Goal: Entertainment & Leisure: Consume media (video, audio)

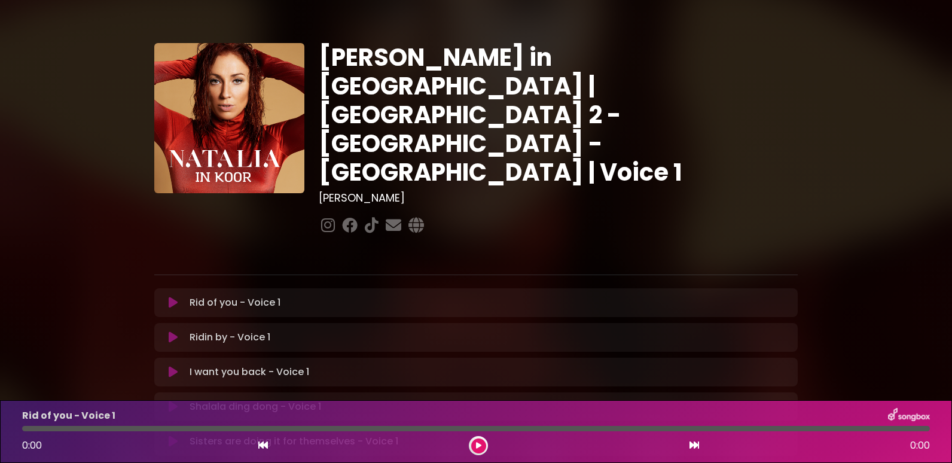
click at [172, 297] on icon at bounding box center [173, 303] width 9 height 12
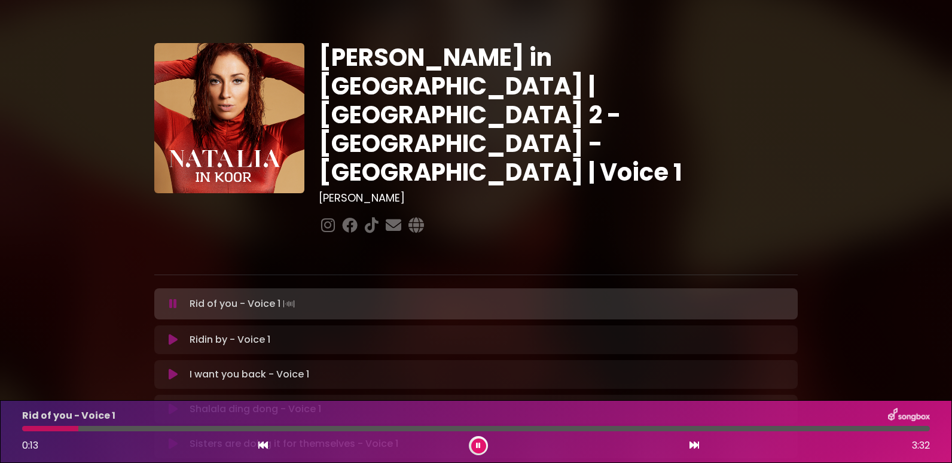
click at [473, 444] on button at bounding box center [478, 445] width 15 height 15
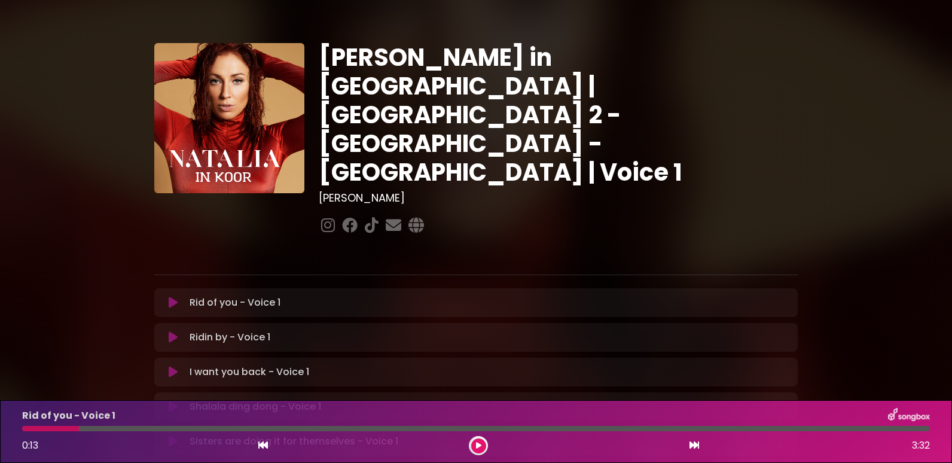
click at [56, 424] on div "Rid of you - Voice 1 0:13 3:32" at bounding box center [476, 431] width 922 height 47
click at [62, 428] on div at bounding box center [50, 428] width 57 height 5
click at [61, 427] on div at bounding box center [50, 428] width 57 height 5
click at [473, 444] on button at bounding box center [478, 445] width 15 height 15
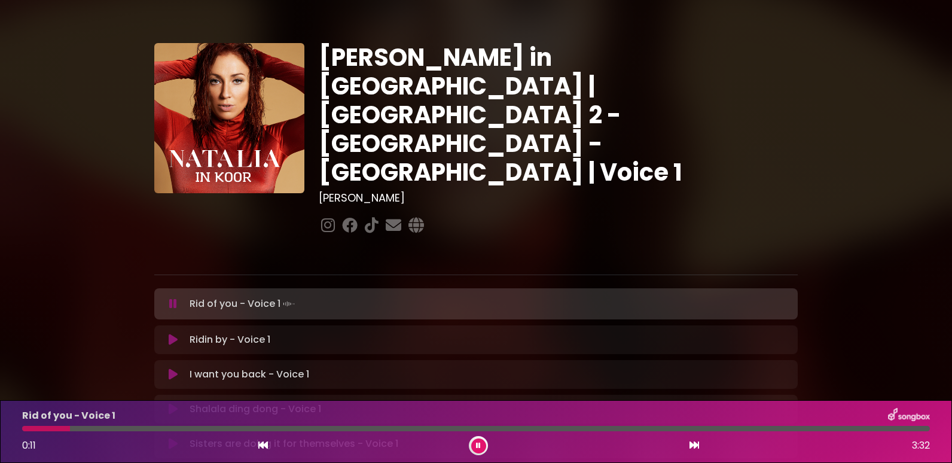
click at [48, 429] on div at bounding box center [46, 428] width 48 height 5
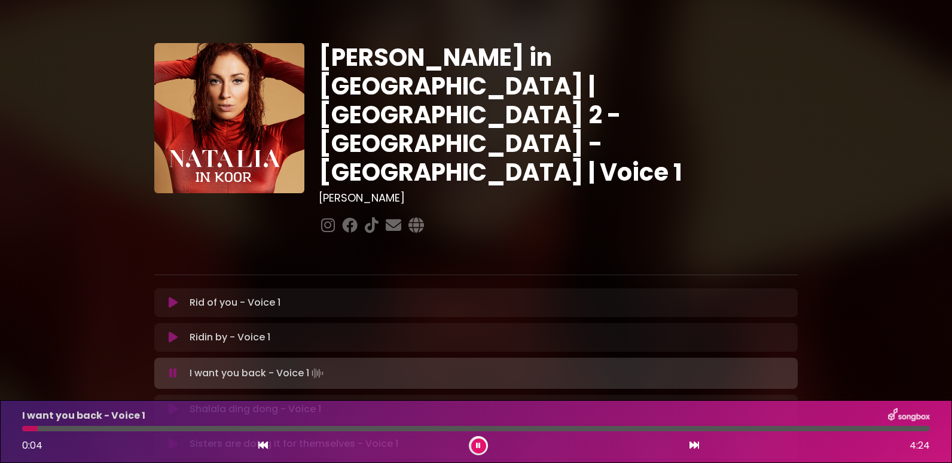
click at [475, 444] on button at bounding box center [478, 445] width 15 height 15
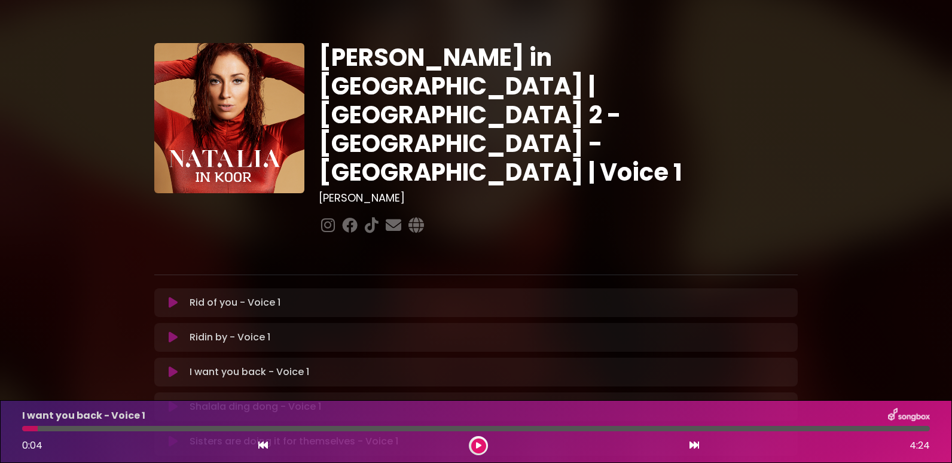
click at [114, 425] on div "I want you back - Voice 1 0:04 4:24" at bounding box center [476, 431] width 922 height 47
click at [118, 429] on div at bounding box center [476, 428] width 908 height 5
click at [124, 427] on div at bounding box center [476, 428] width 908 height 5
click at [476, 443] on icon at bounding box center [478, 445] width 5 height 7
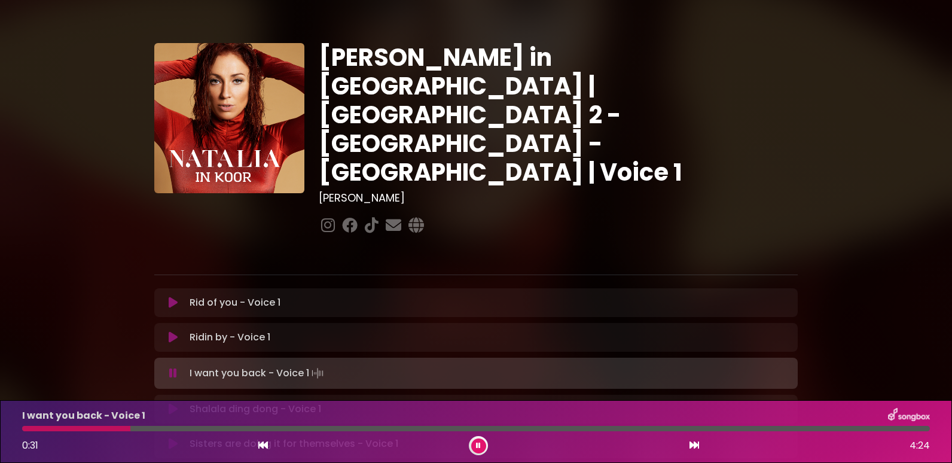
click at [145, 427] on div at bounding box center [476, 428] width 908 height 5
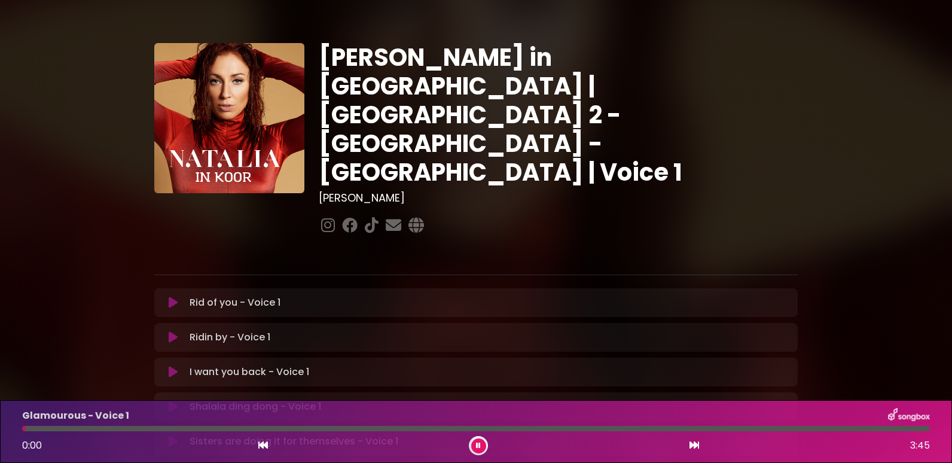
click at [478, 442] on icon at bounding box center [478, 445] width 5 height 7
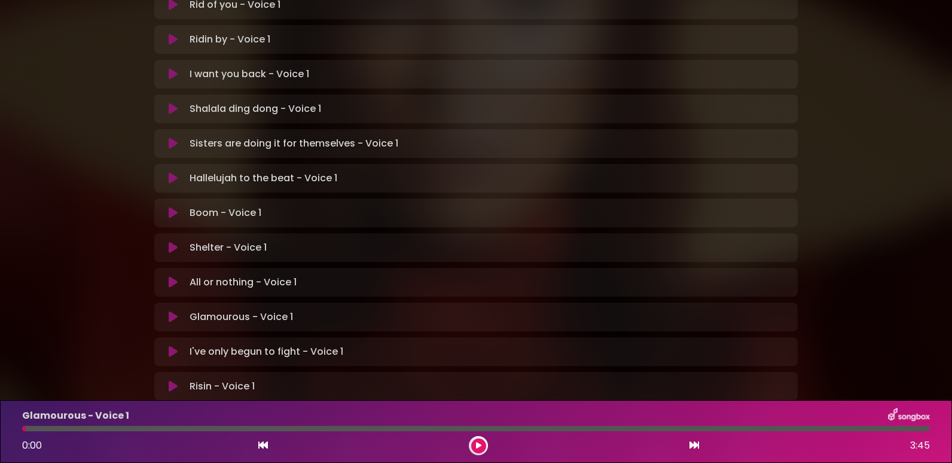
scroll to position [299, 0]
click at [176, 310] on icon at bounding box center [173, 316] width 9 height 12
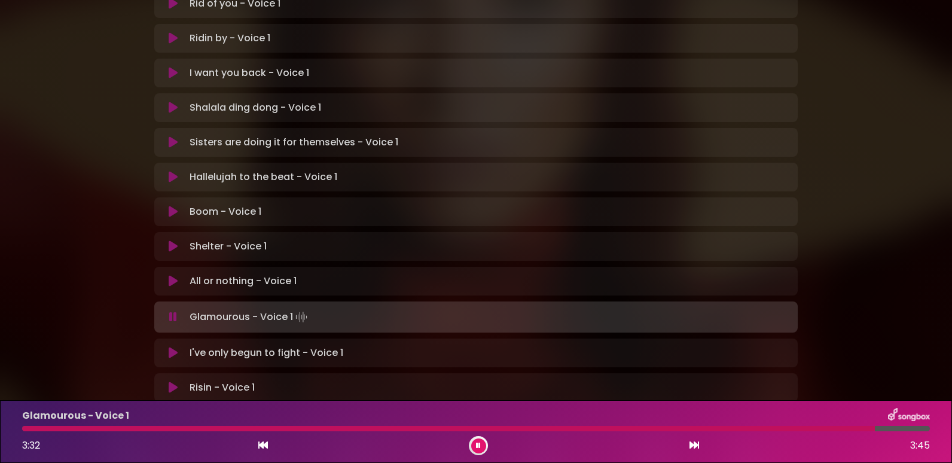
click at [867, 71] on div "[PERSON_NAME] in [GEOGRAPHIC_DATA] | [GEOGRAPHIC_DATA] 2 - [GEOGRAPHIC_DATA] - …" at bounding box center [475, 68] width 789 height 707
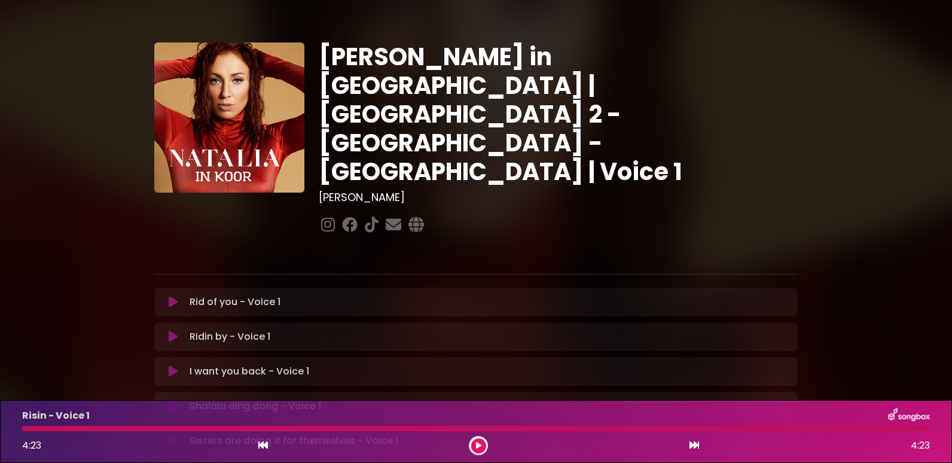
scroll to position [0, 0]
